Goal: Find specific page/section: Find specific page/section

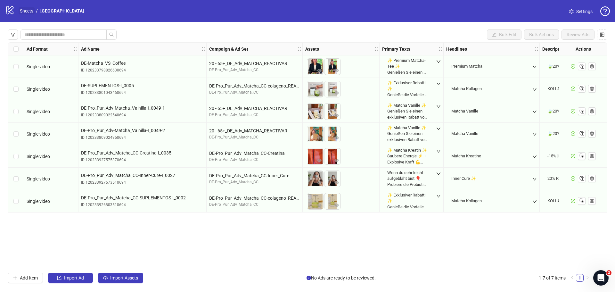
click at [20, 7] on link "Sheets" at bounding box center [27, 10] width 16 height 7
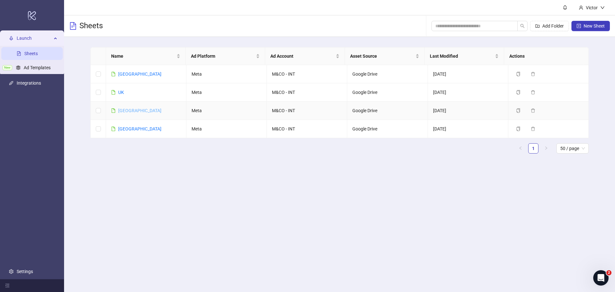
click at [121, 109] on link "[GEOGRAPHIC_DATA]" at bounding box center [139, 110] width 43 height 5
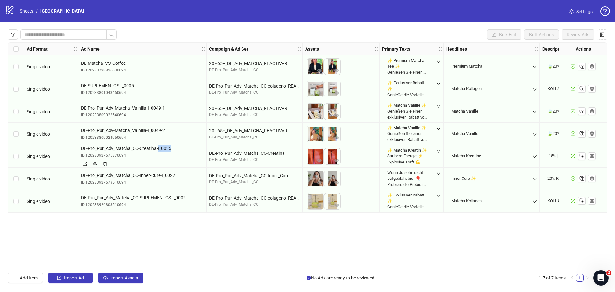
drag, startPoint x: 171, startPoint y: 147, endPoint x: 157, endPoint y: 146, distance: 13.8
click at [157, 146] on span "DE-Pro_Pur_Adv_Matcha_CC-Creatina-I_0035" at bounding box center [142, 148] width 123 height 7
copy span "I_0035"
click at [162, 171] on span "DE-Pro_Pur_Adv_Matcha_CC-Inner-Cure-I_0027" at bounding box center [142, 170] width 123 height 7
drag, startPoint x: 161, startPoint y: 171, endPoint x: 177, endPoint y: 171, distance: 15.7
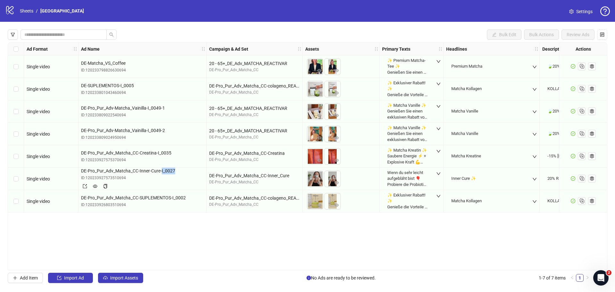
click at [177, 171] on span "DE-Pro_Pur_Adv_Matcha_CC-Inner-Cure-I_0027" at bounding box center [142, 170] width 123 height 7
copy span "I_0027"
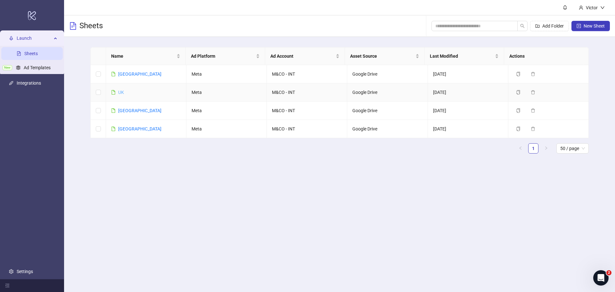
click at [122, 91] on link "UK" at bounding box center [121, 92] width 6 height 5
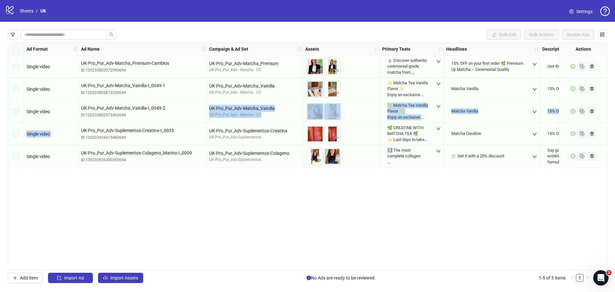
drag, startPoint x: 82, startPoint y: 126, endPoint x: 173, endPoint y: 123, distance: 90.6
click at [173, 43] on div "Single video UK-Pro_Pur_Adv-Matcha_Premium-Cambios ID: 120233802072990694 UK-Pr…" at bounding box center [385, 43] width 755 height 0
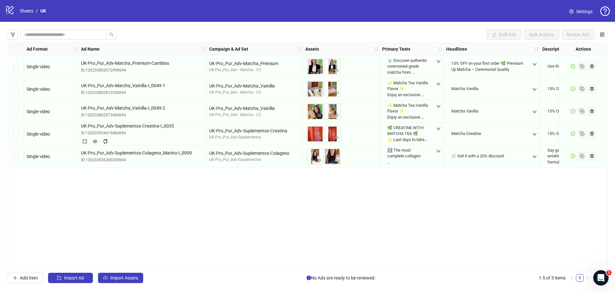
click at [164, 131] on div "ID: 120233924415460694" at bounding box center [142, 133] width 123 height 6
drag, startPoint x: 160, startPoint y: 126, endPoint x: 174, endPoint y: 124, distance: 14.3
click at [174, 124] on span "UK-Pro_Pur_Adv-Suplementos-Creatina-I_0035" at bounding box center [142, 125] width 123 height 7
copy span "I_0035"
drag, startPoint x: 178, startPoint y: 149, endPoint x: 193, endPoint y: 149, distance: 15.0
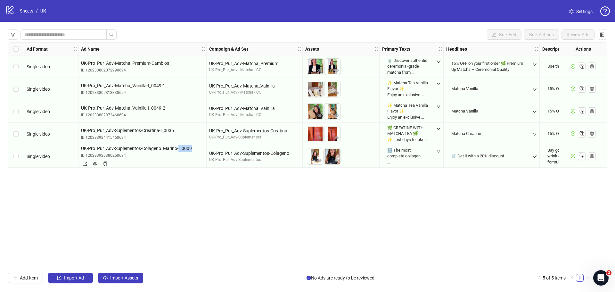
click at [193, 149] on span "UK-Pro_Pur_Adv-Suplementos-Colageno_Marino-I_0009" at bounding box center [142, 148] width 123 height 7
copy span "I_0009"
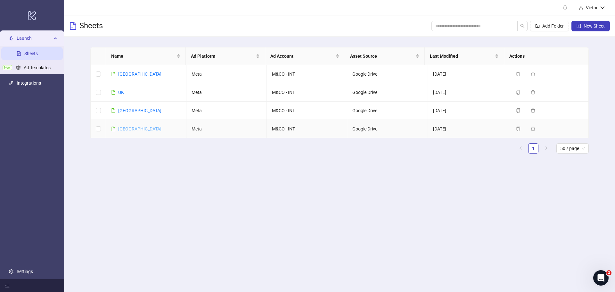
click at [124, 130] on link "[GEOGRAPHIC_DATA]" at bounding box center [139, 128] width 43 height 5
click at [121, 75] on link "[GEOGRAPHIC_DATA]" at bounding box center [139, 73] width 43 height 5
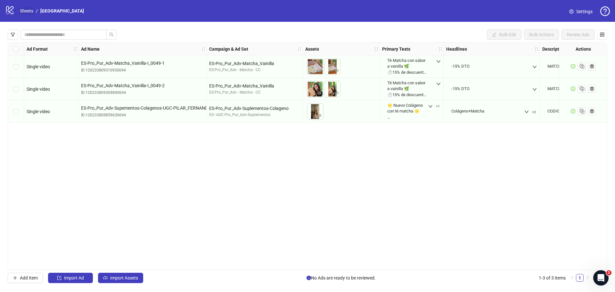
click at [21, 11] on link "Sheets" at bounding box center [27, 10] width 16 height 7
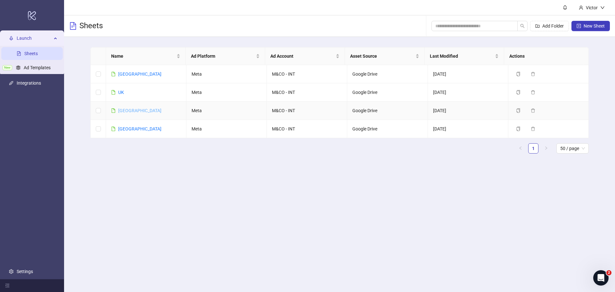
click at [132, 111] on link "[GEOGRAPHIC_DATA]" at bounding box center [139, 110] width 43 height 5
